Goal: Entertainment & Leisure: Consume media (video, audio)

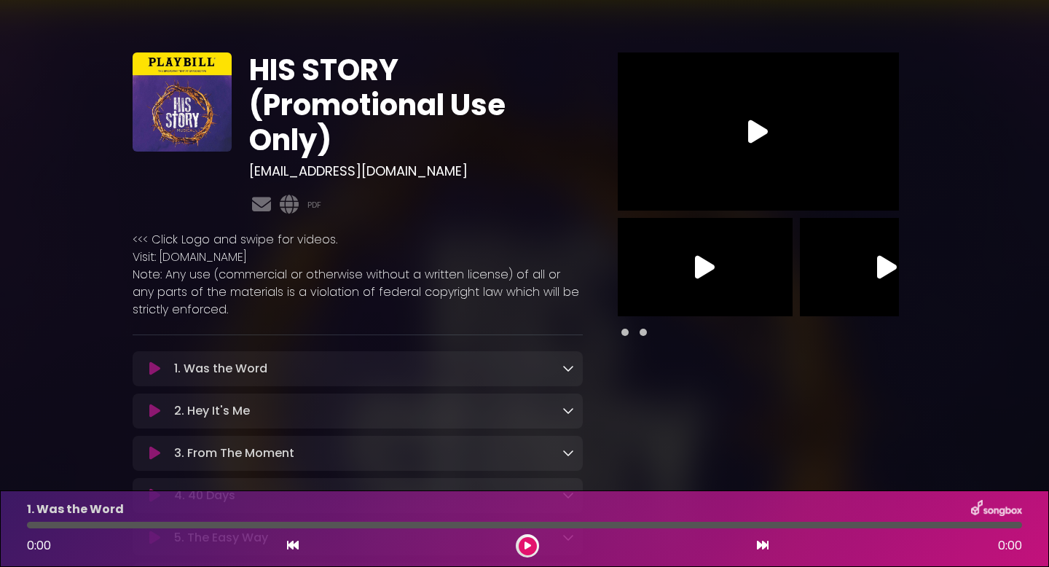
drag, startPoint x: 323, startPoint y: 169, endPoint x: 487, endPoint y: 175, distance: 164.0
click at [487, 175] on h3 "[EMAIL_ADDRESS][DOMAIN_NAME]" at bounding box center [415, 171] width 333 height 16
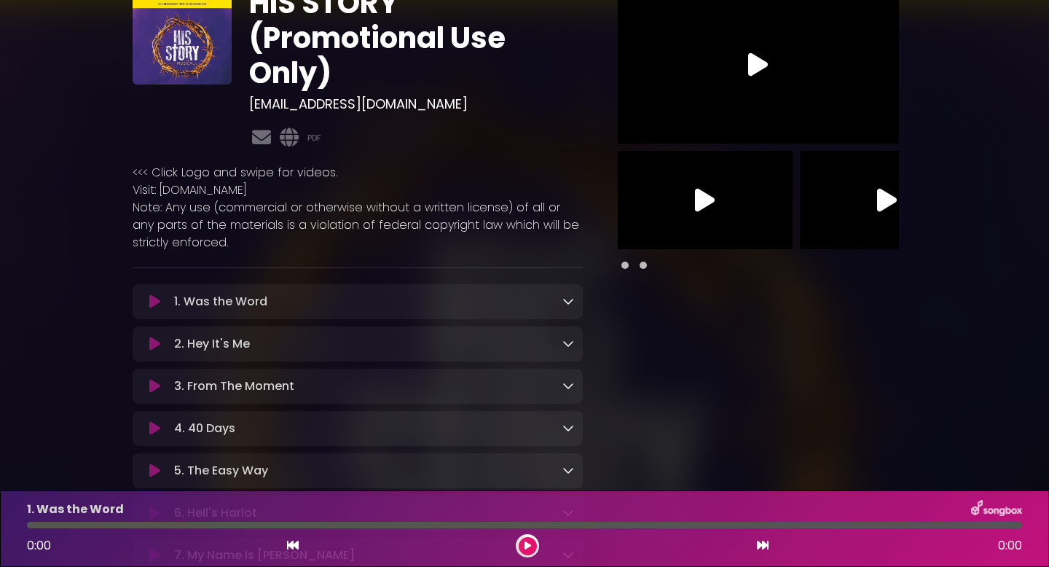
scroll to position [68, 0]
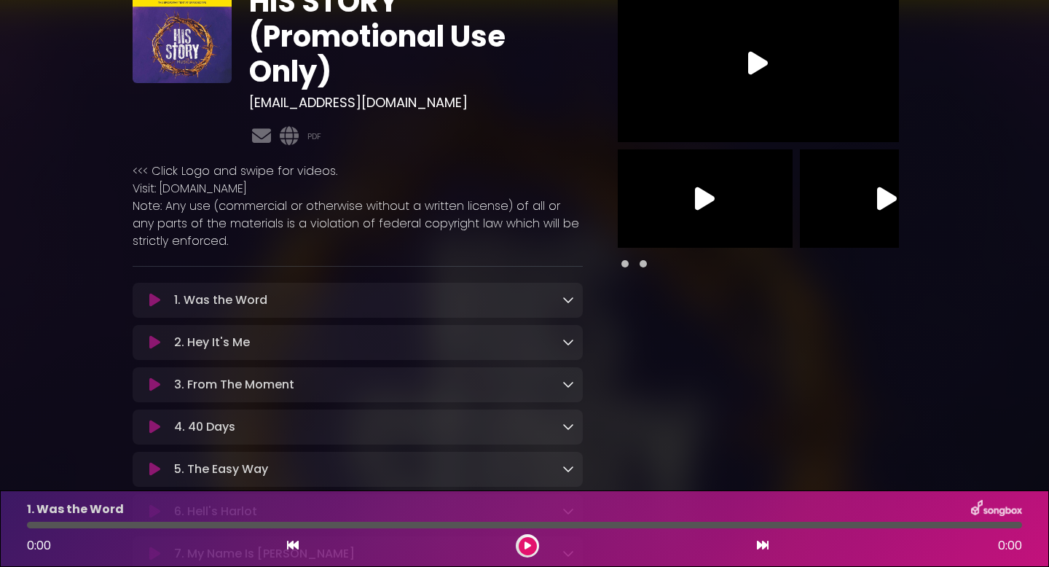
click at [153, 298] on icon at bounding box center [154, 300] width 11 height 15
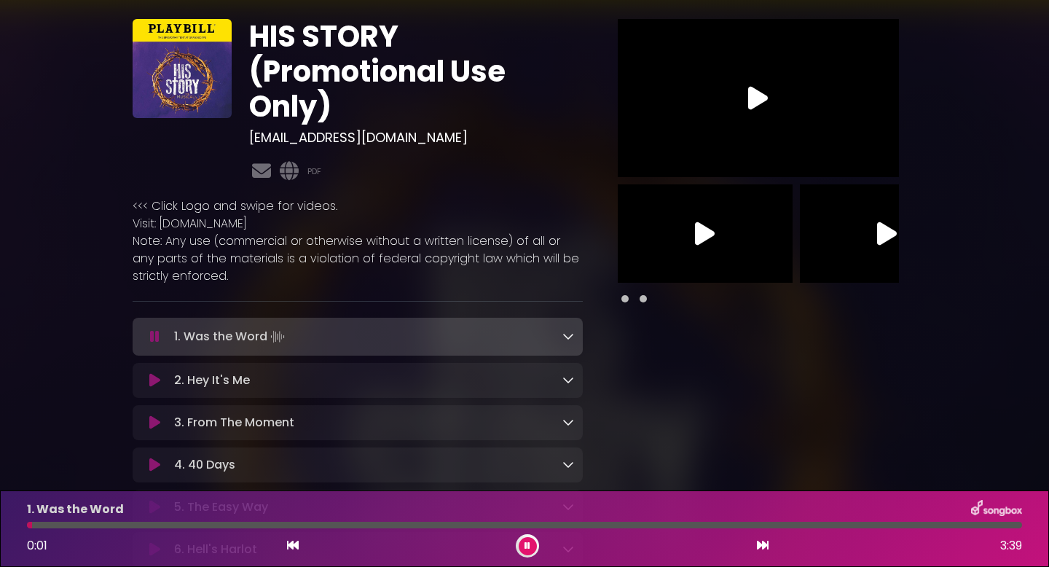
scroll to position [0, 0]
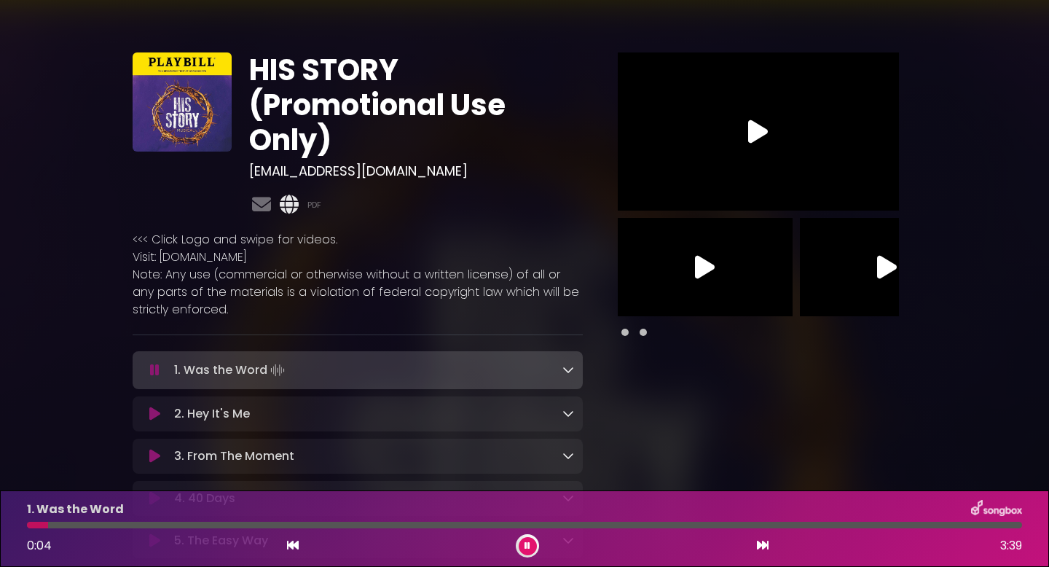
click at [284, 207] on icon at bounding box center [289, 204] width 25 height 19
click at [314, 202] on link "PDF" at bounding box center [314, 205] width 14 height 12
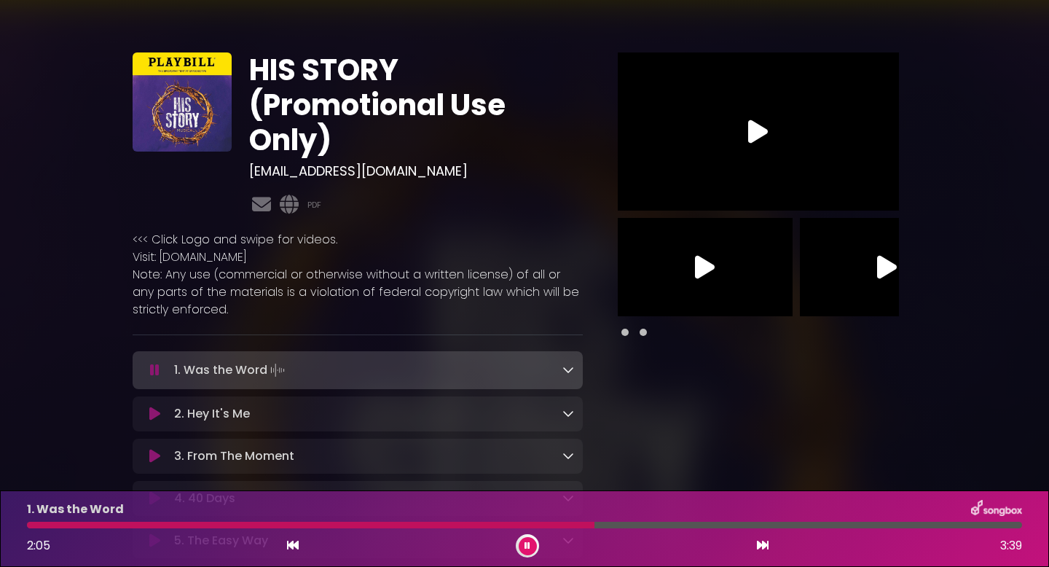
click at [179, 519] on div "1. Was the Word 2:05 3:39" at bounding box center [524, 529] width 1013 height 58
click at [179, 524] on div at bounding box center [312, 525] width 570 height 7
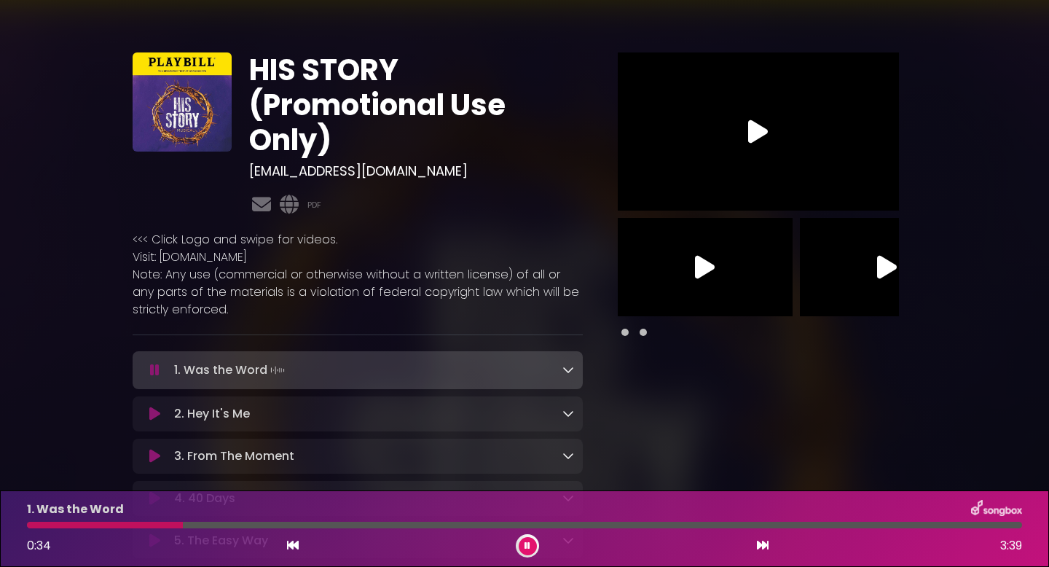
click at [39, 528] on div "1. Was the Word 0:34 3:39" at bounding box center [524, 529] width 1013 height 58
click at [36, 527] on div at bounding box center [524, 525] width 995 height 7
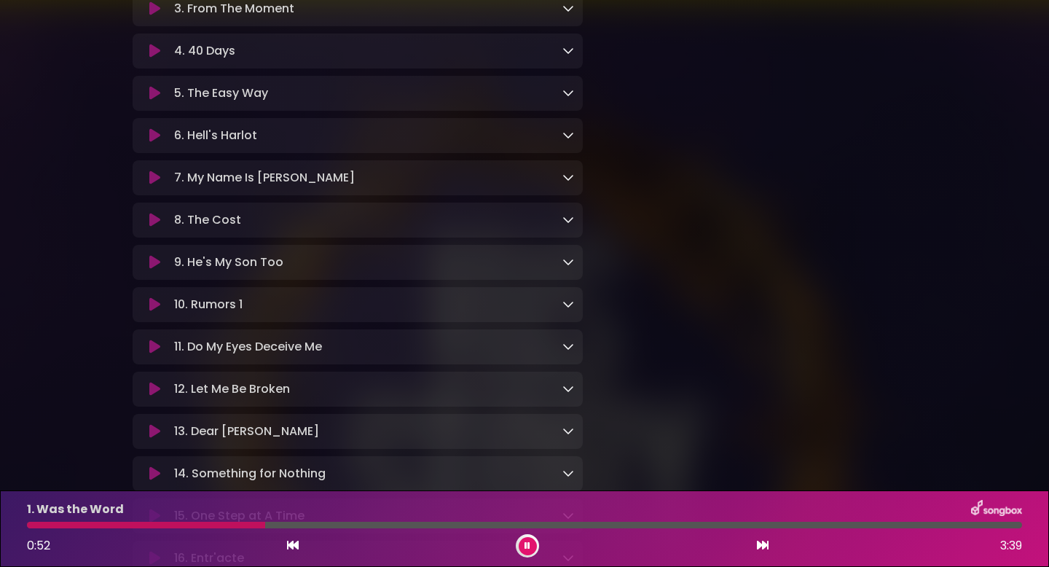
scroll to position [458, 0]
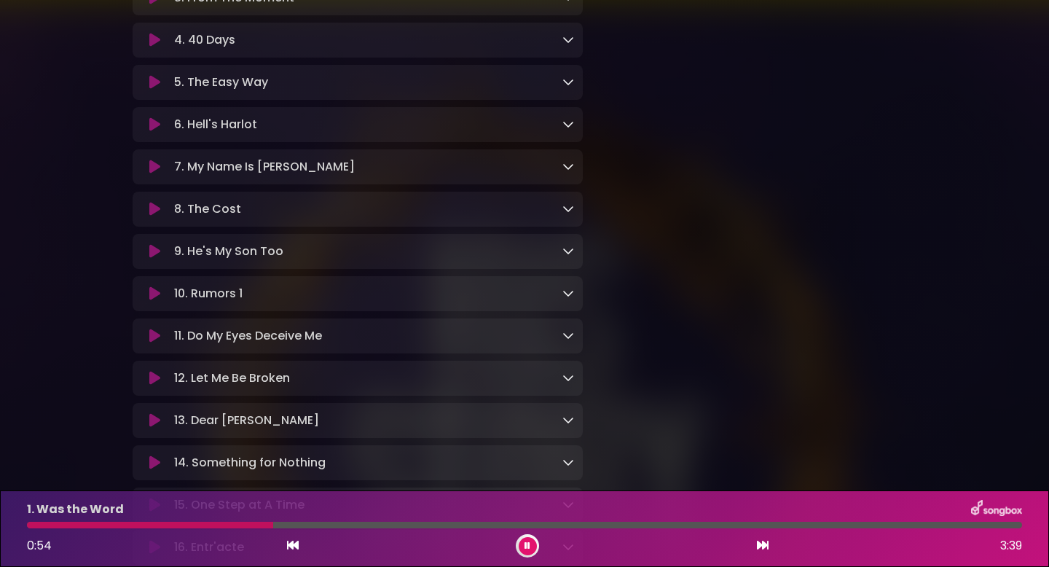
click at [535, 552] on div at bounding box center [527, 545] width 23 height 23
click at [527, 544] on icon at bounding box center [528, 545] width 6 height 9
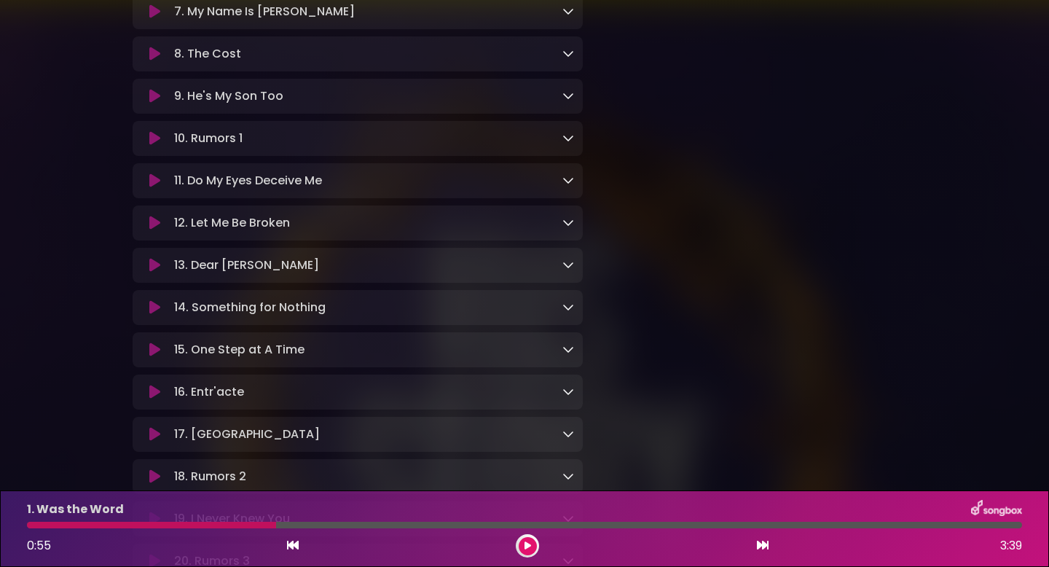
scroll to position [613, 0]
click at [152, 355] on icon at bounding box center [154, 347] width 11 height 15
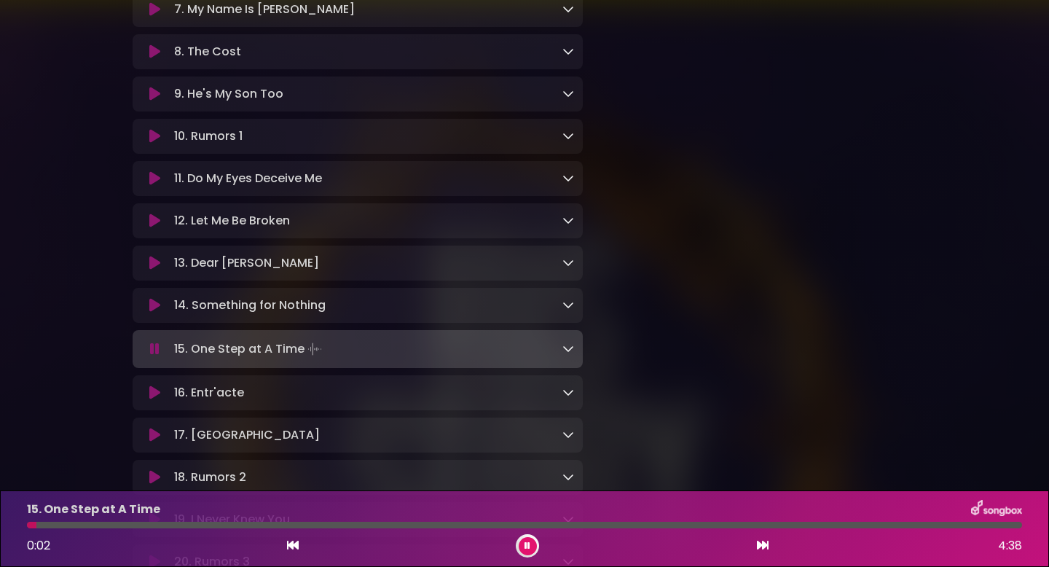
click at [353, 525] on div at bounding box center [524, 525] width 995 height 7
click at [415, 530] on div "15. One Step at A Time 1:32 4:38" at bounding box center [524, 529] width 1013 height 58
click at [416, 527] on div at bounding box center [524, 525] width 995 height 7
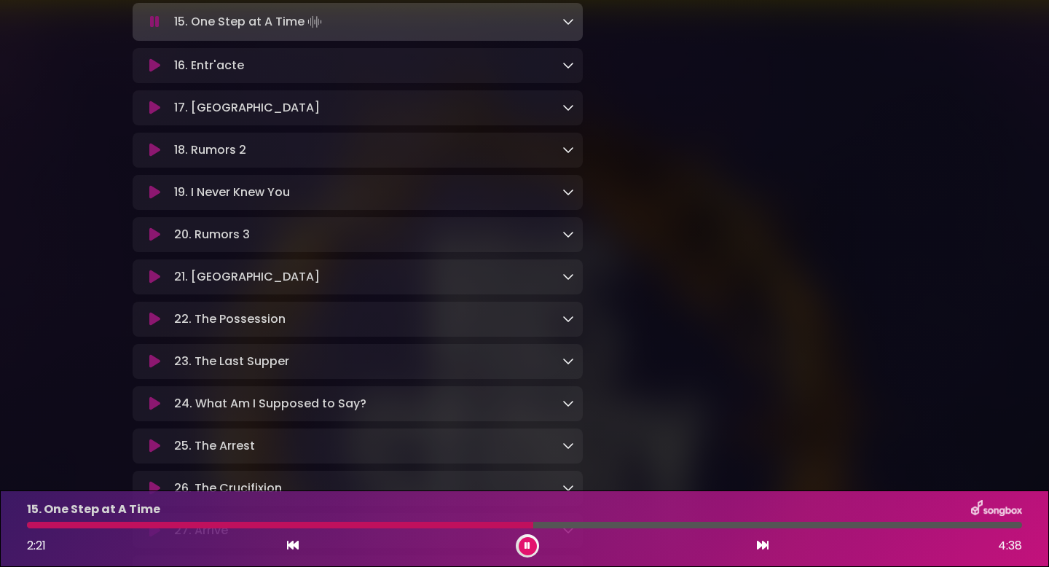
scroll to position [948, 0]
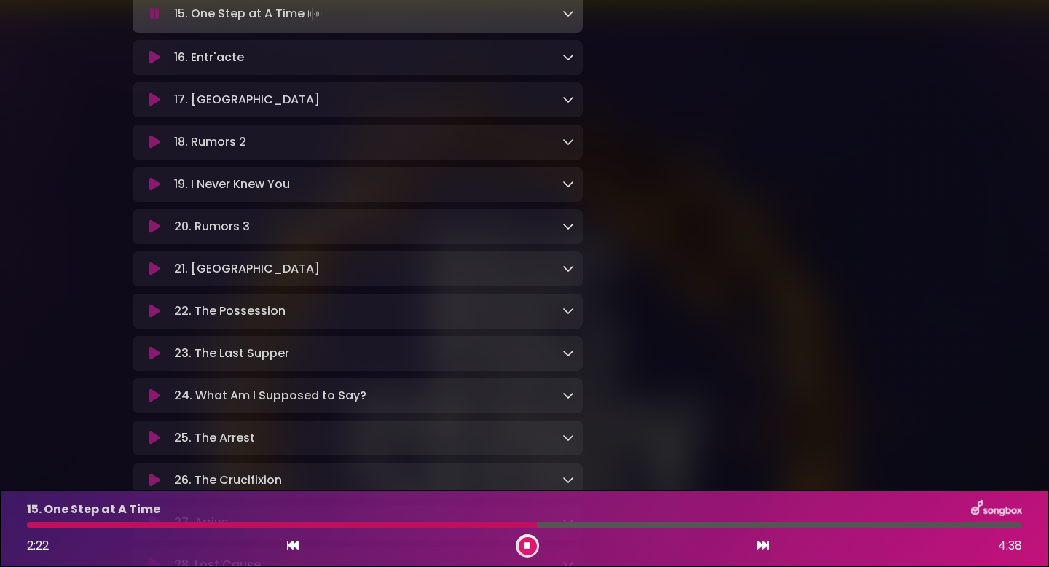
click at [148, 63] on button at bounding box center [154, 57] width 27 height 15
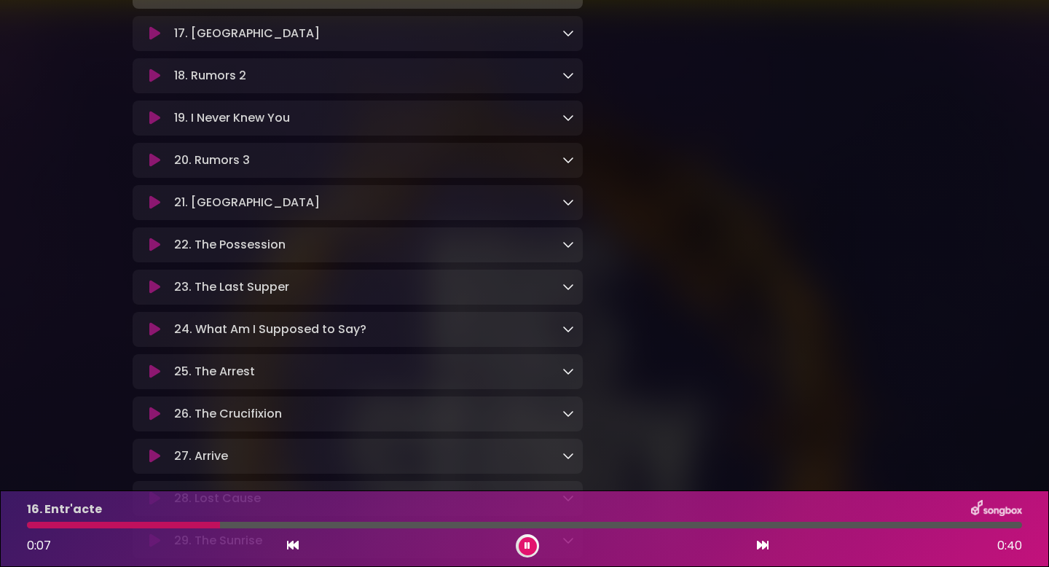
scroll to position [999, 0]
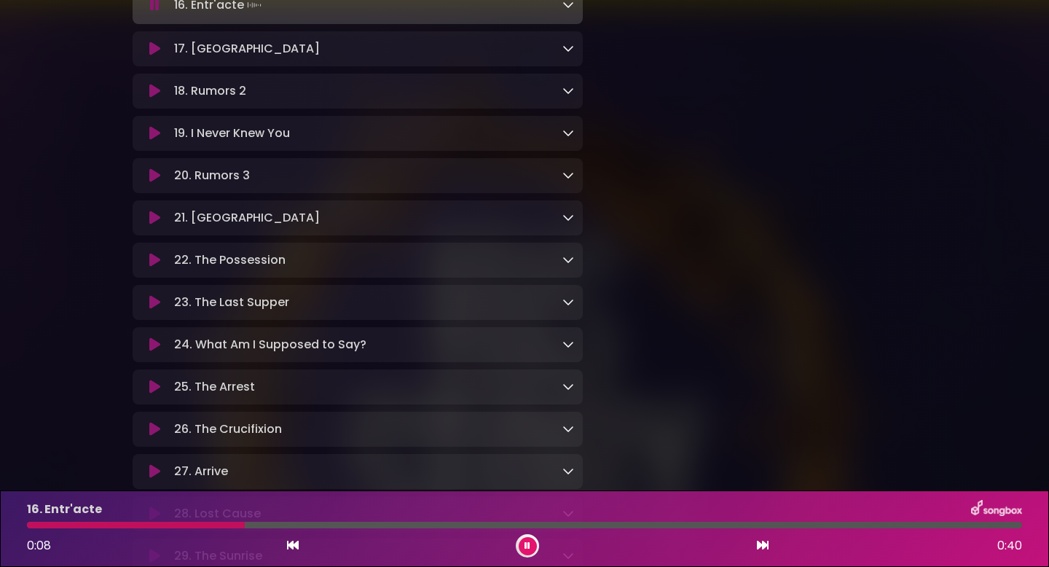
click at [149, 48] on icon at bounding box center [154, 49] width 11 height 15
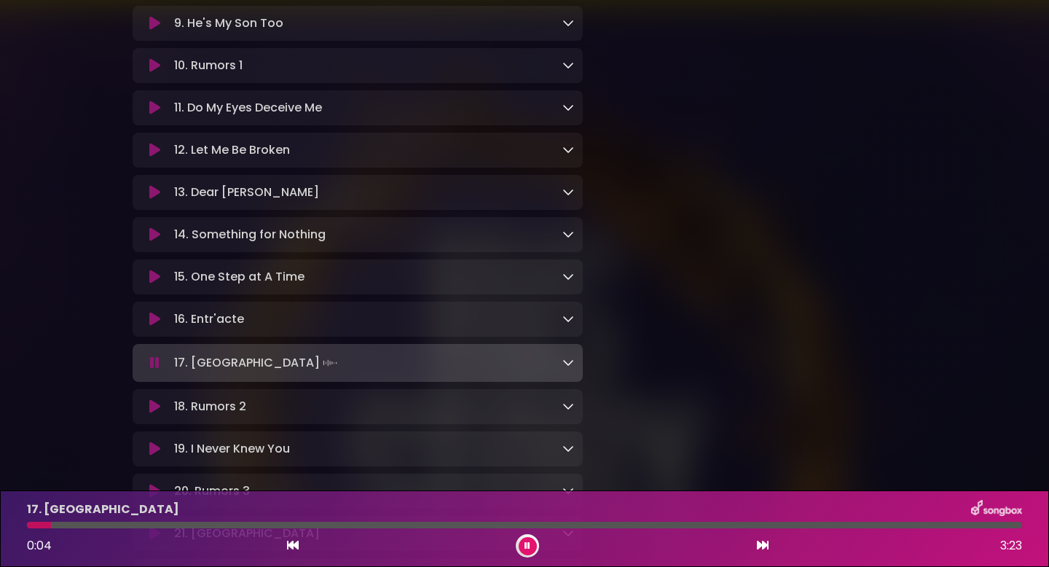
scroll to position [573, 0]
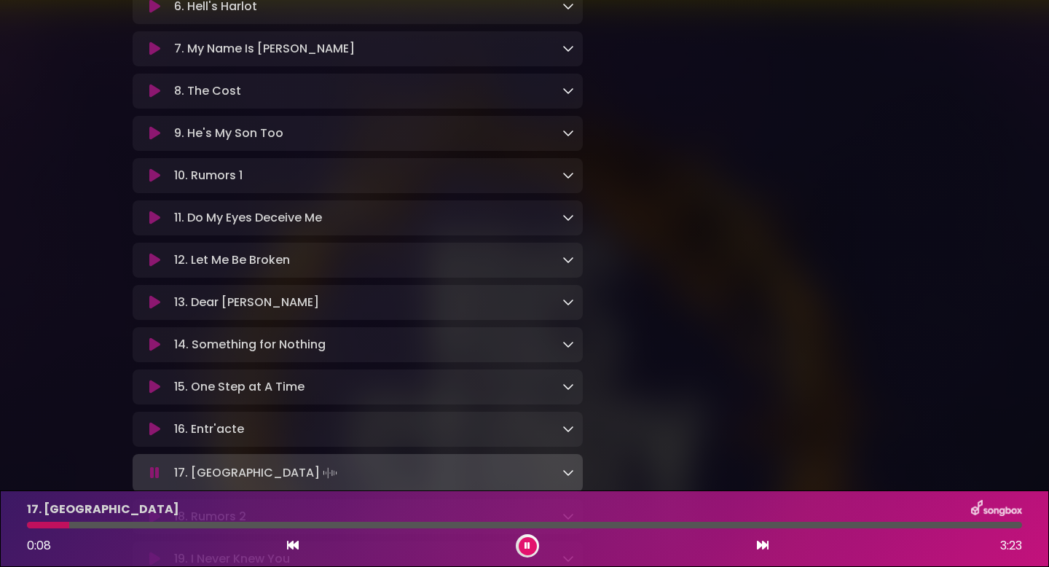
click at [163, 234] on div "11. Do My Eyes Deceive Me Loading Track..." at bounding box center [358, 217] width 450 height 35
click at [149, 218] on icon at bounding box center [154, 218] width 11 height 15
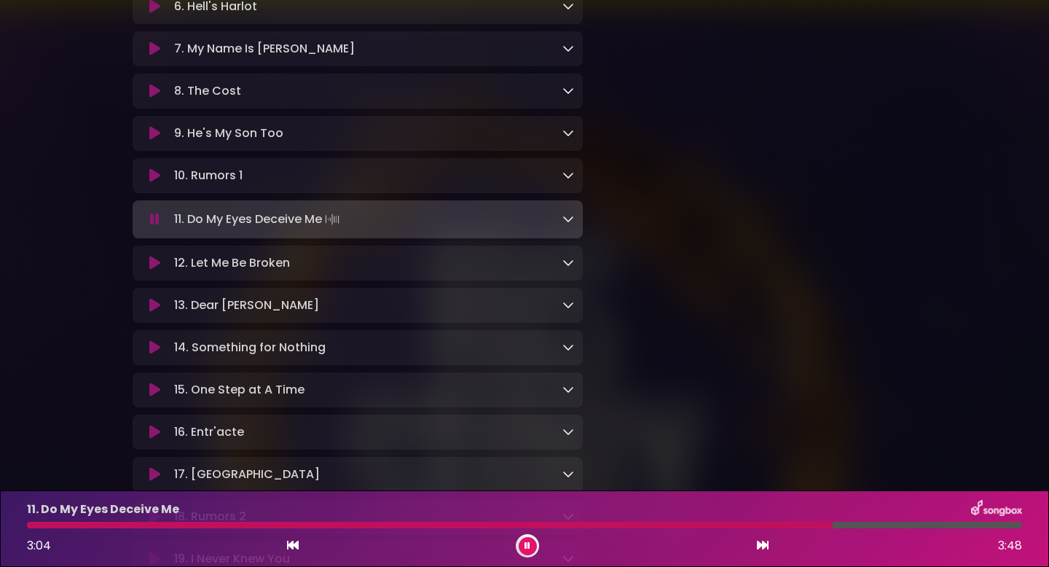
click at [533, 549] on button at bounding box center [528, 546] width 18 height 18
